Goal: Navigation & Orientation: Find specific page/section

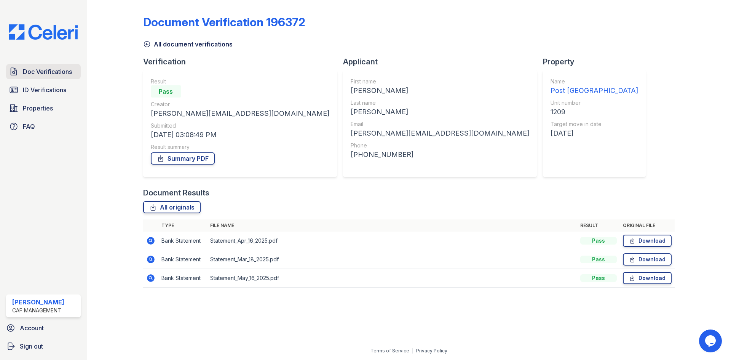
click at [47, 74] on span "Doc Verifications" at bounding box center [47, 71] width 49 height 9
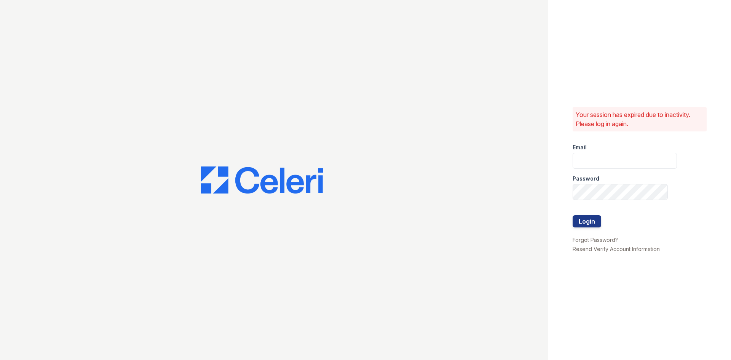
type input "[EMAIL_ADDRESS][DOMAIN_NAME]"
click at [587, 222] on button "Login" at bounding box center [587, 221] width 29 height 12
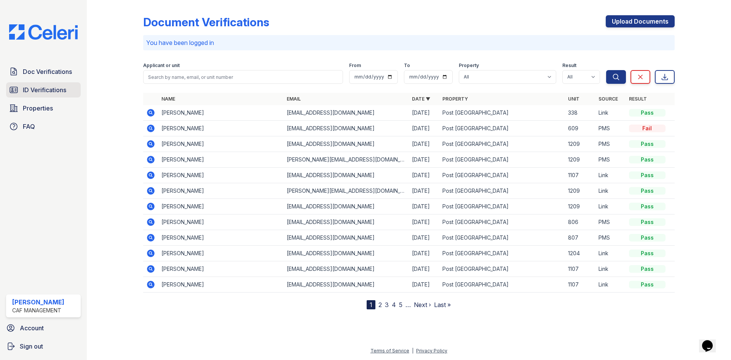
click at [37, 91] on span "ID Verifications" at bounding box center [44, 89] width 43 height 9
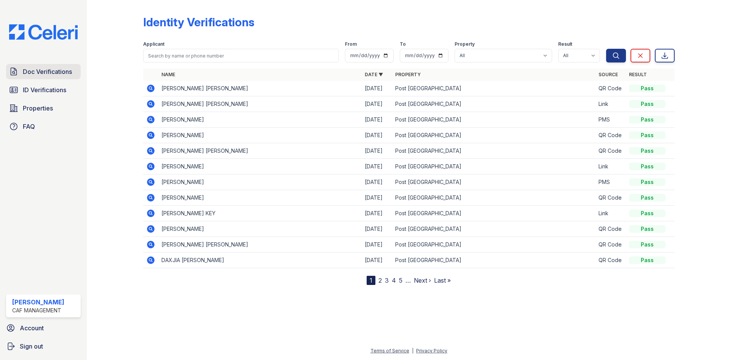
click at [45, 69] on span "Doc Verifications" at bounding box center [47, 71] width 49 height 9
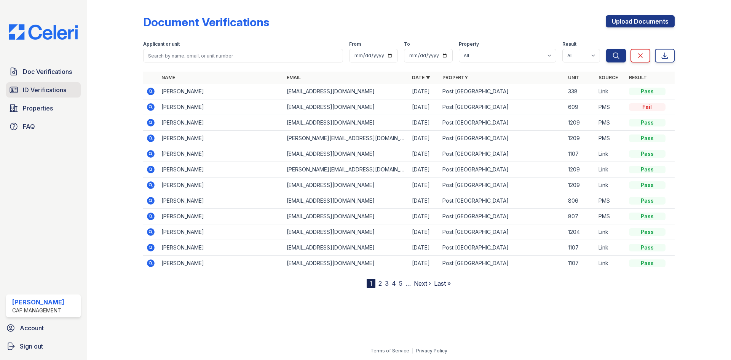
click at [47, 88] on span "ID Verifications" at bounding box center [44, 89] width 43 height 9
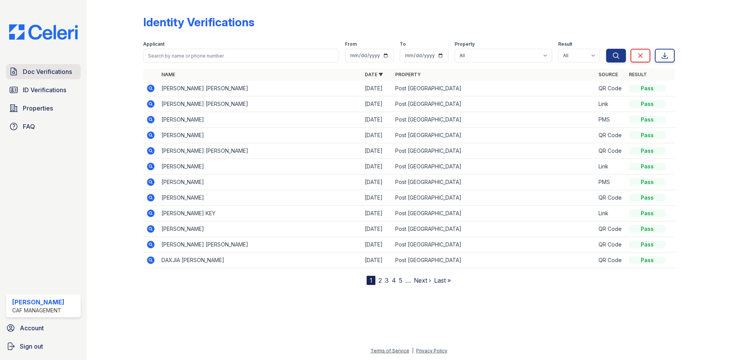
click at [46, 73] on span "Doc Verifications" at bounding box center [47, 71] width 49 height 9
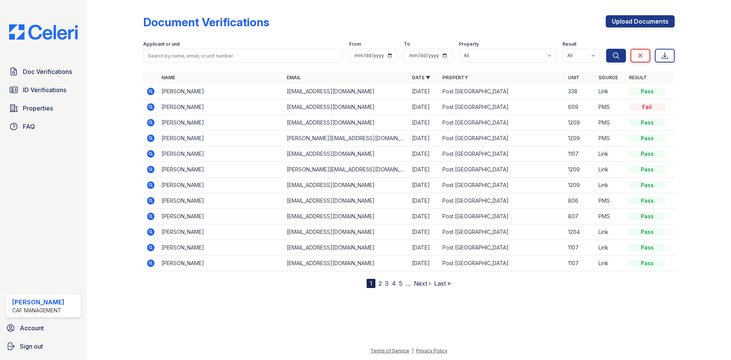
click at [46, 73] on span "Doc Verifications" at bounding box center [47, 71] width 49 height 9
